Goal: Find specific page/section: Find specific page/section

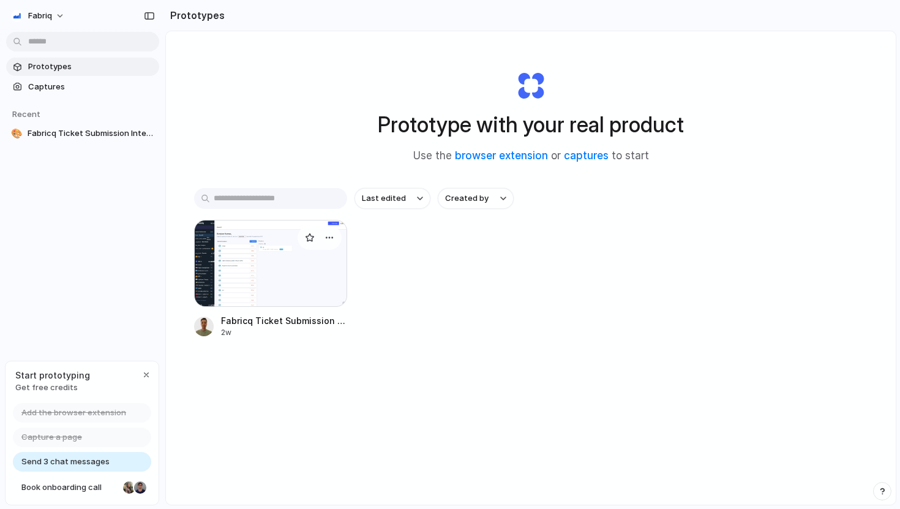
click at [305, 269] on div at bounding box center [270, 263] width 153 height 87
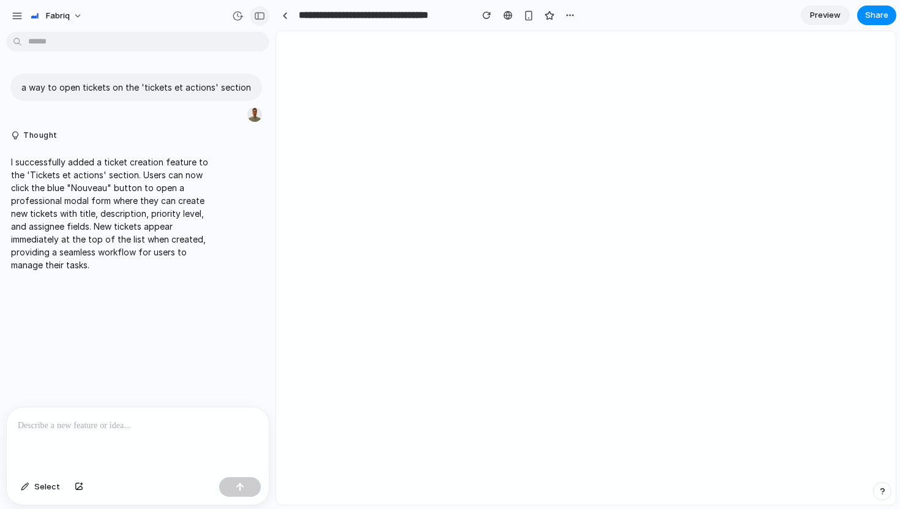
click at [263, 21] on button "button" at bounding box center [260, 16] width 20 height 20
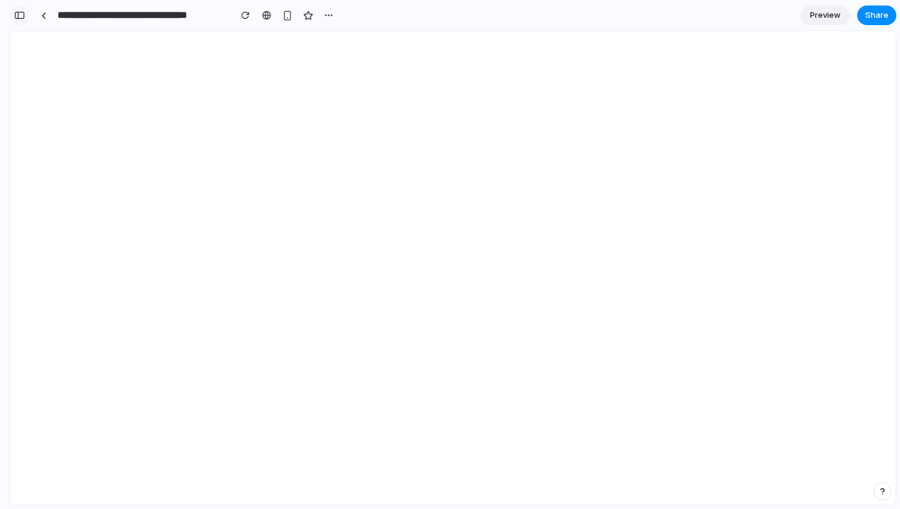
click at [26, 15] on button "button" at bounding box center [20, 16] width 20 height 20
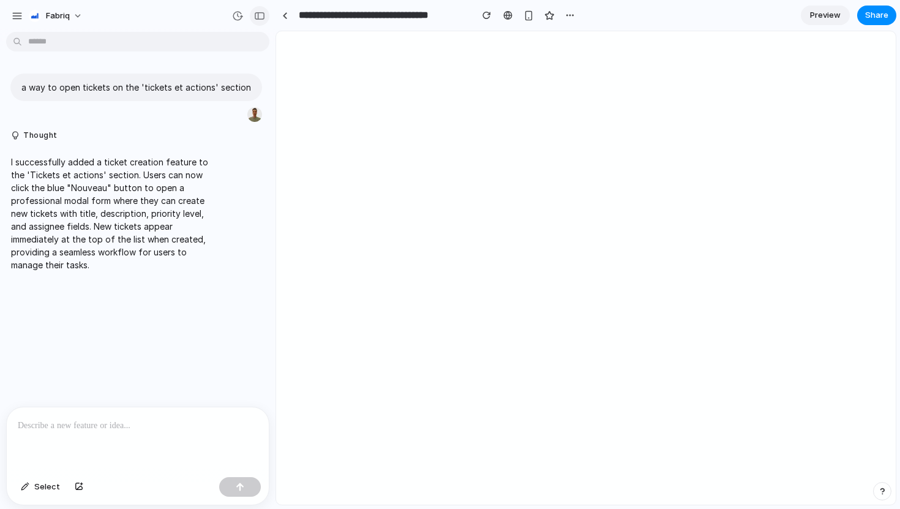
click at [255, 18] on div "button" at bounding box center [259, 16] width 11 height 9
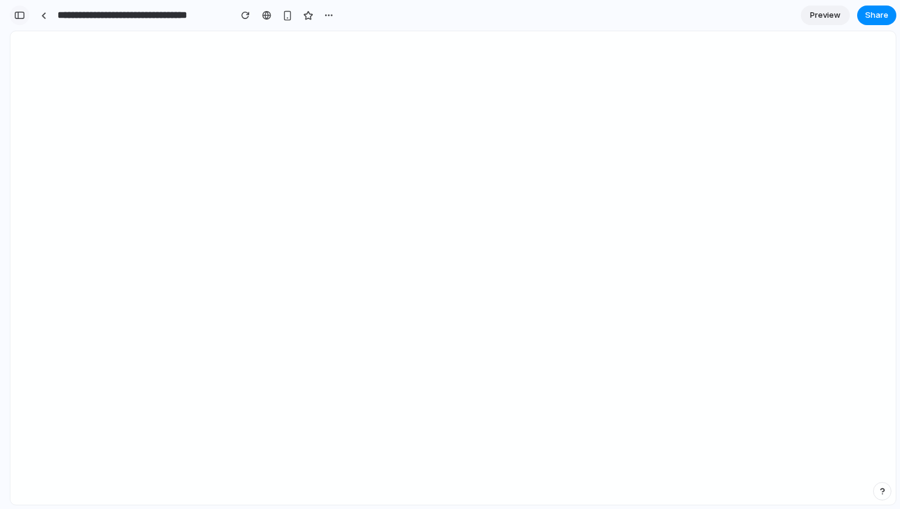
click at [22, 13] on div "button" at bounding box center [19, 15] width 11 height 9
